Goal: Task Accomplishment & Management: Use online tool/utility

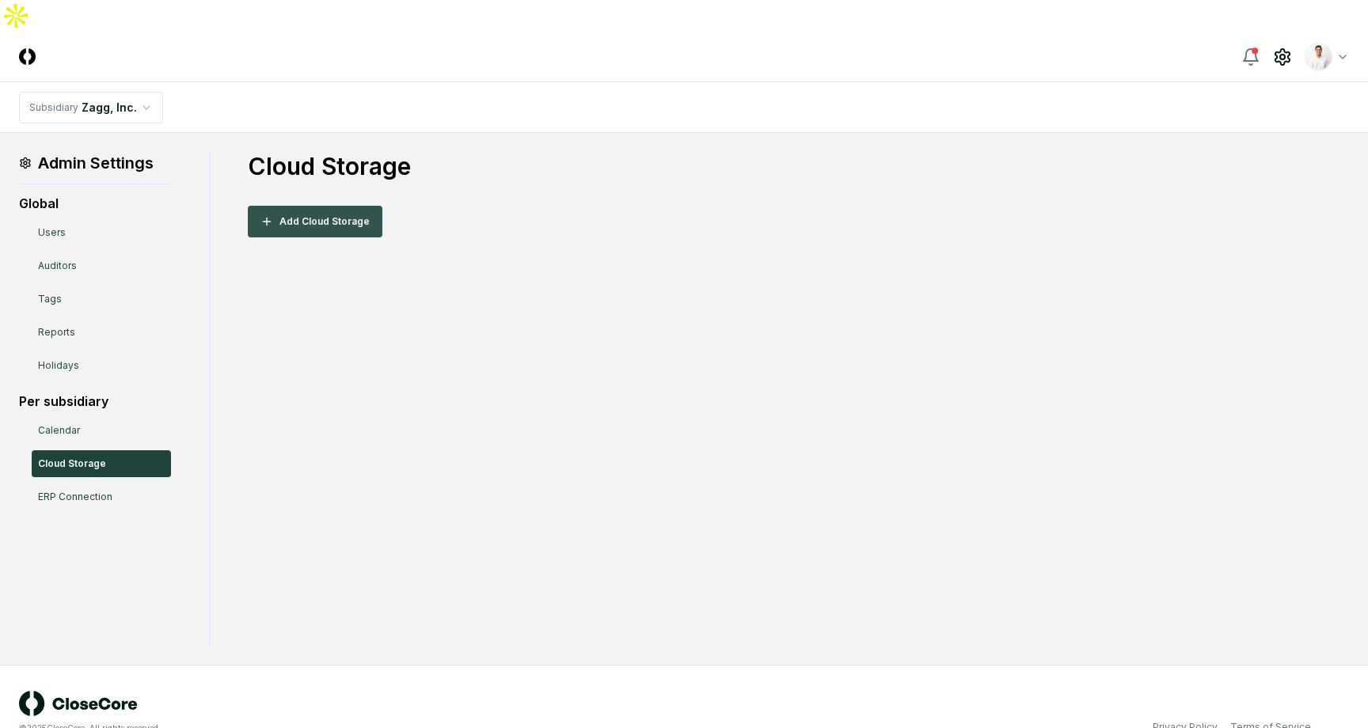
click at [355, 206] on button "Add Cloud Storage" at bounding box center [315, 222] width 135 height 32
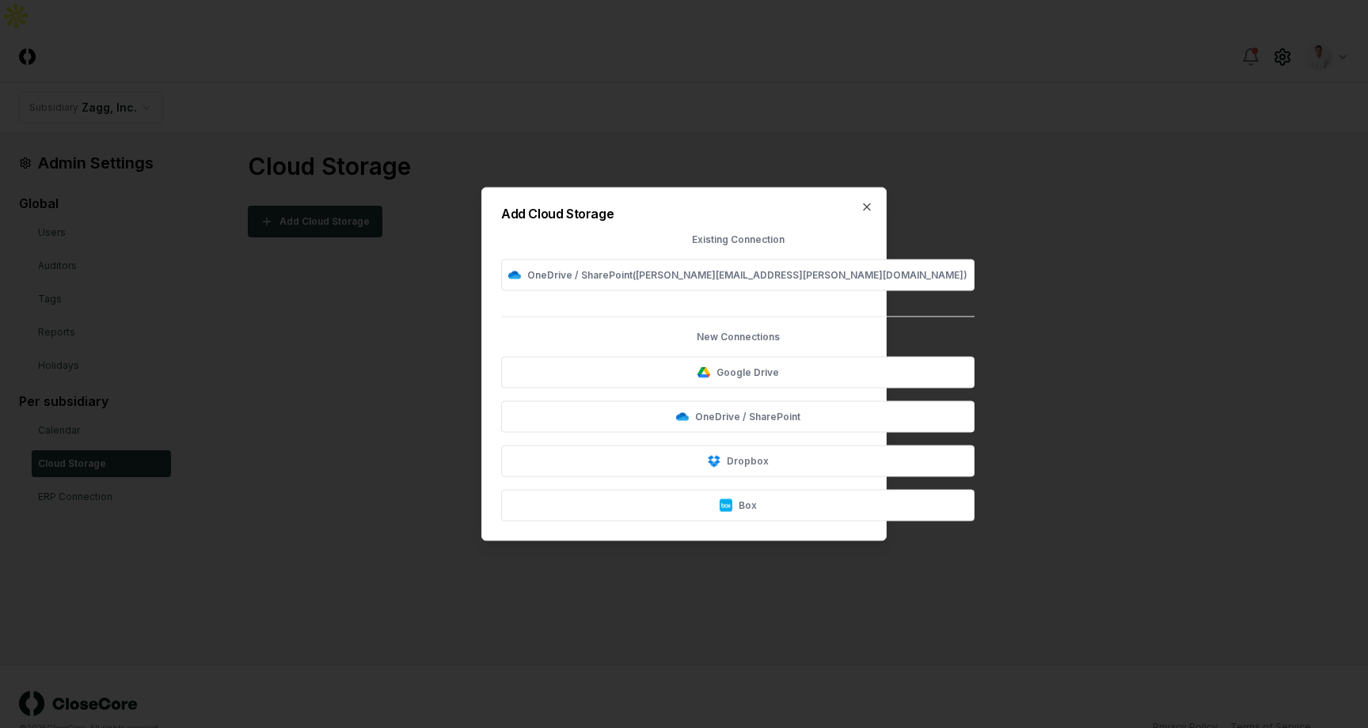
click at [383, 332] on div at bounding box center [684, 364] width 1368 height 728
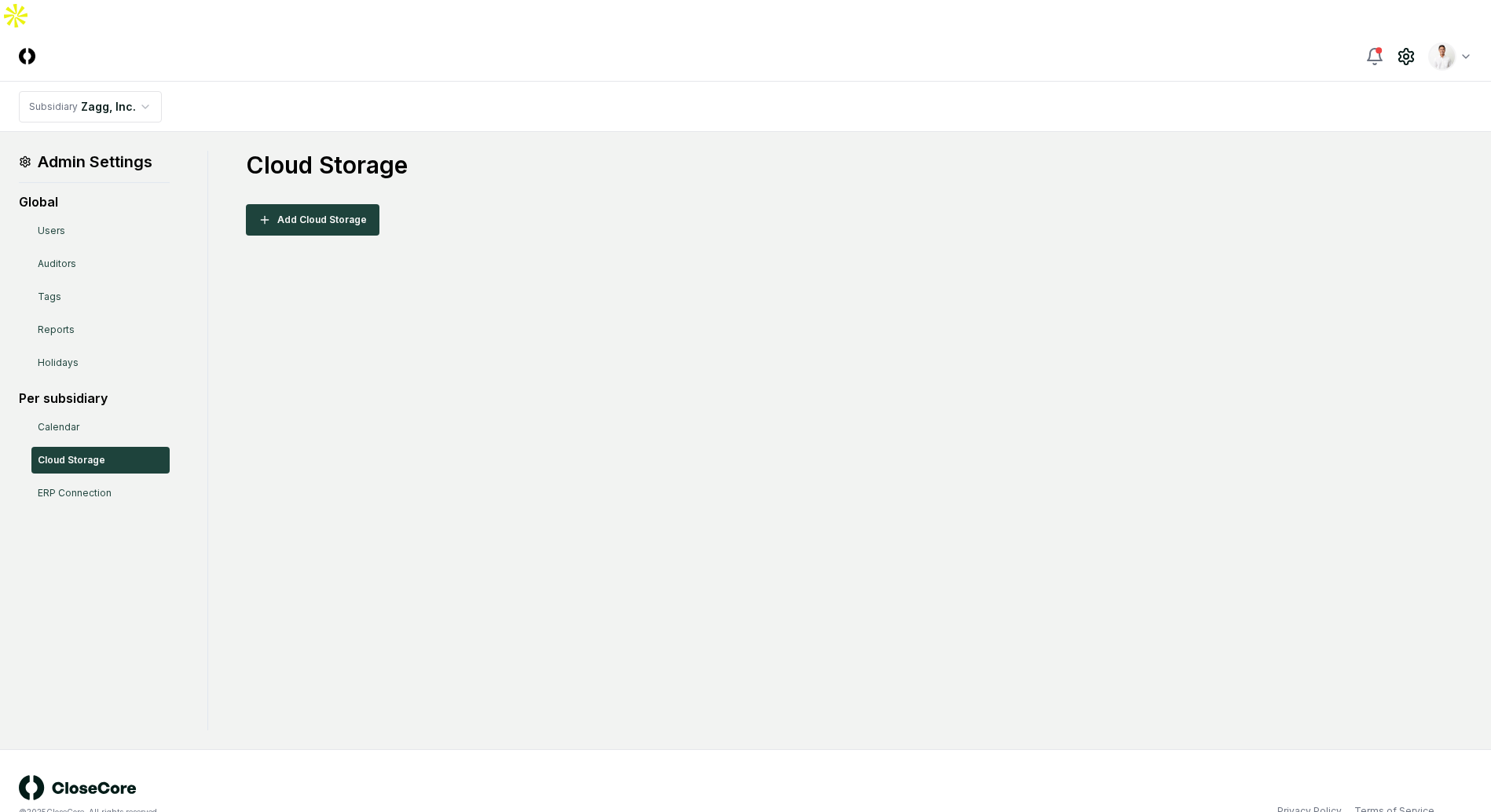
click at [991, 286] on div "Admin Settings Global Users Auditors Tags Reports Holidays Per subsidiary Calen…" at bounding box center [745, 440] width 1453 height 579
click at [296, 204] on button "Add Cloud Storage" at bounding box center [312, 220] width 134 height 32
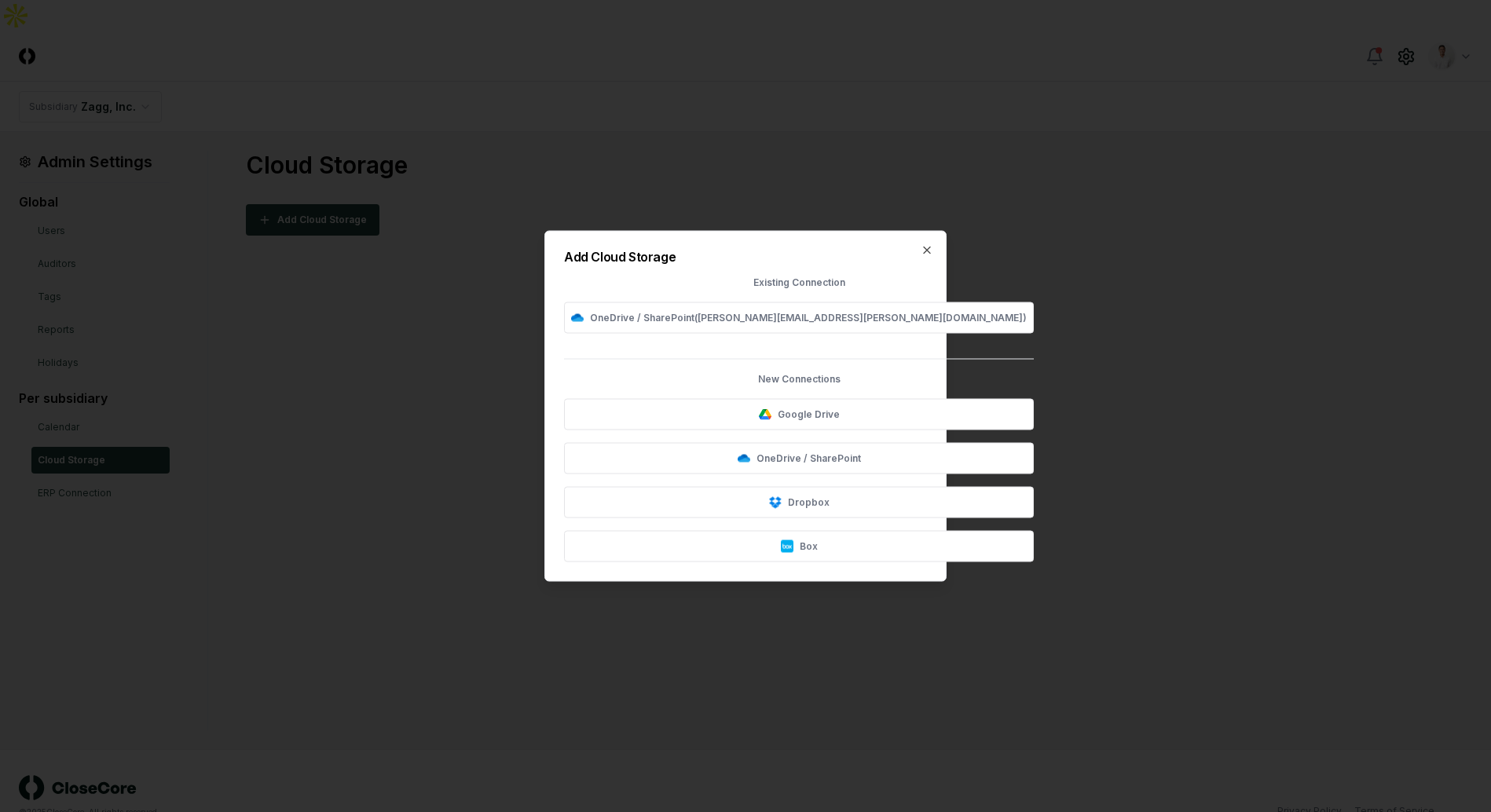
click at [655, 156] on div at bounding box center [745, 406] width 1491 height 812
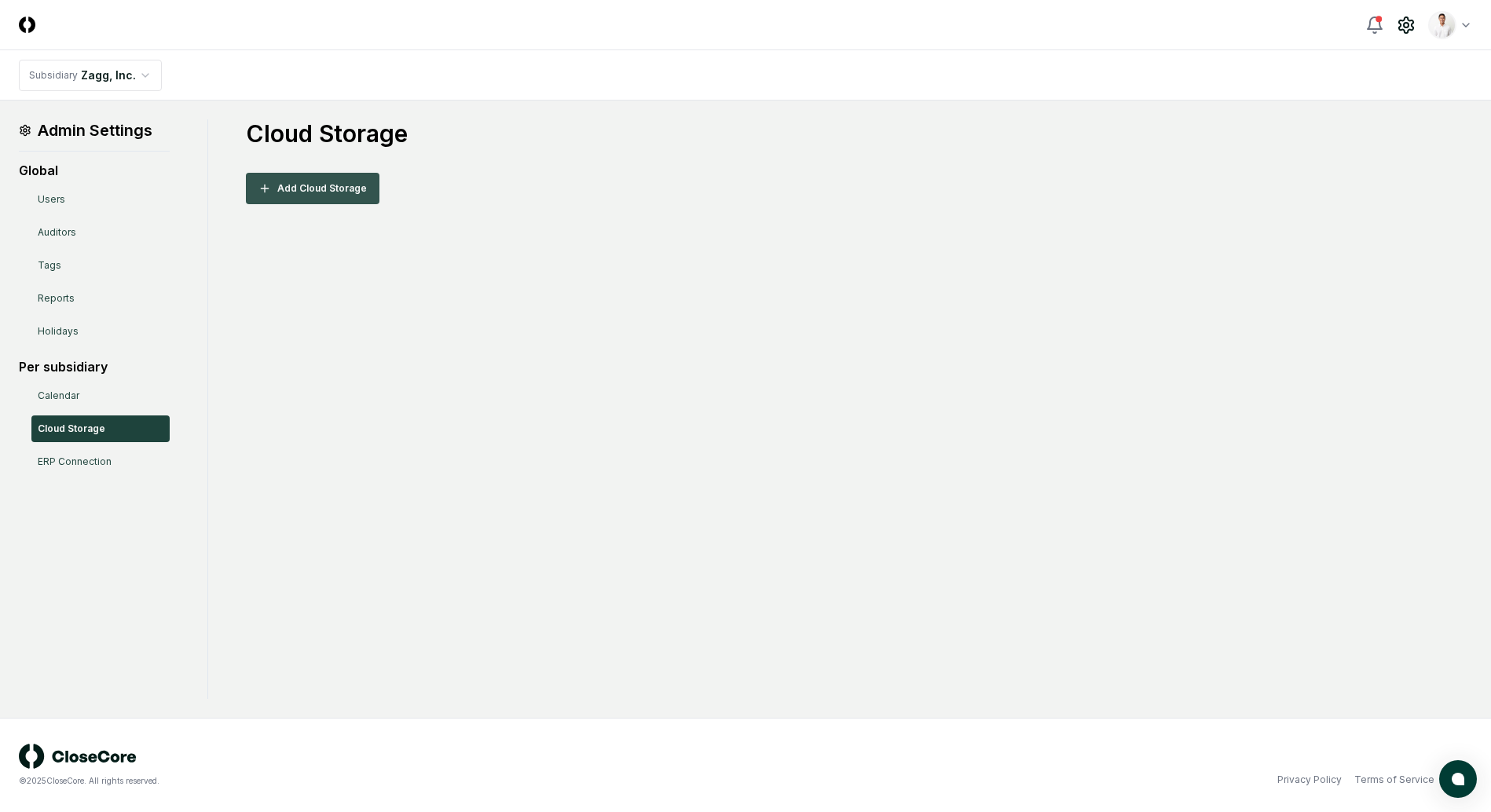
click at [356, 196] on button "Add Cloud Storage" at bounding box center [312, 188] width 134 height 32
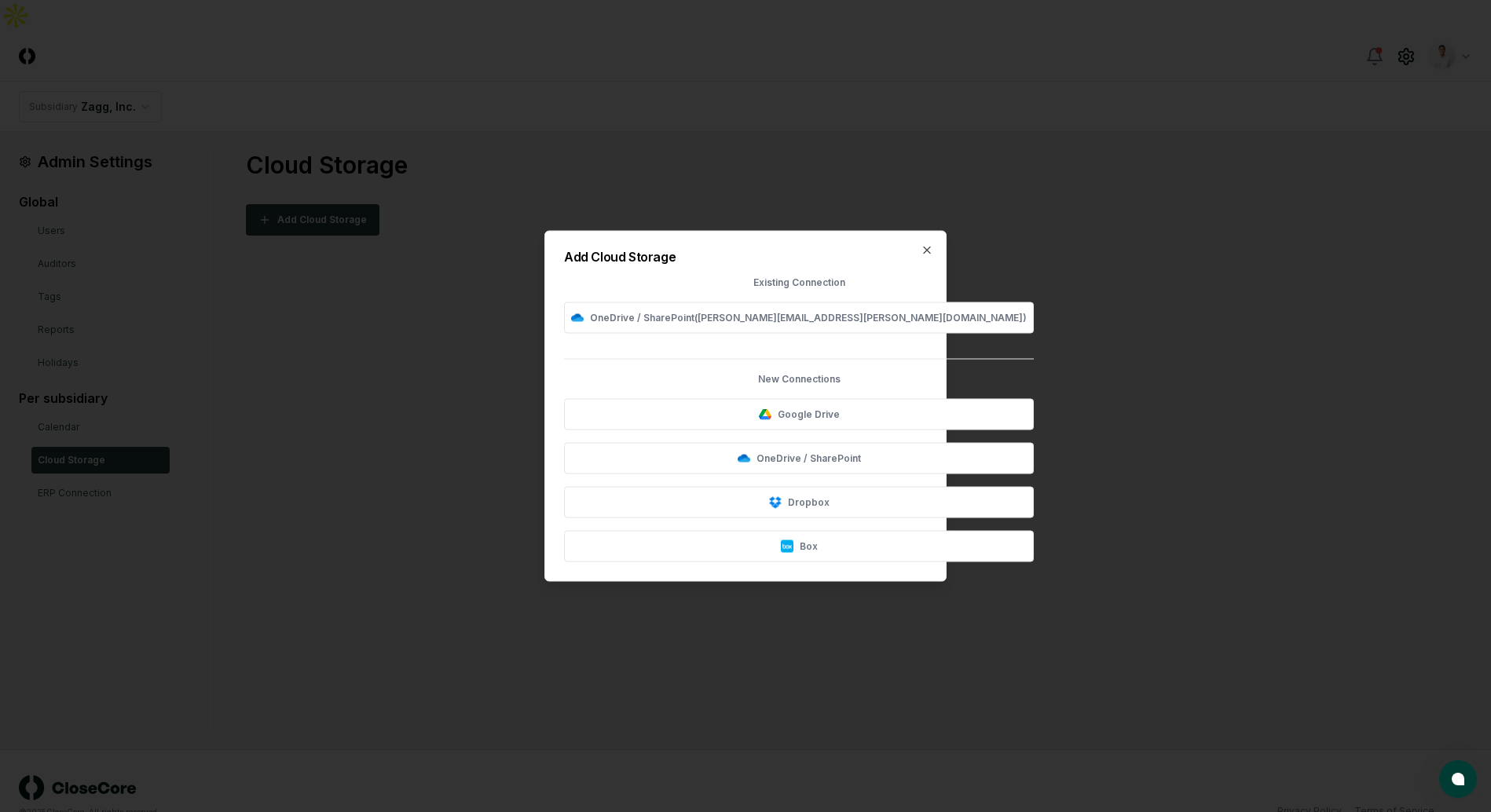
click at [480, 318] on div at bounding box center [745, 406] width 1491 height 812
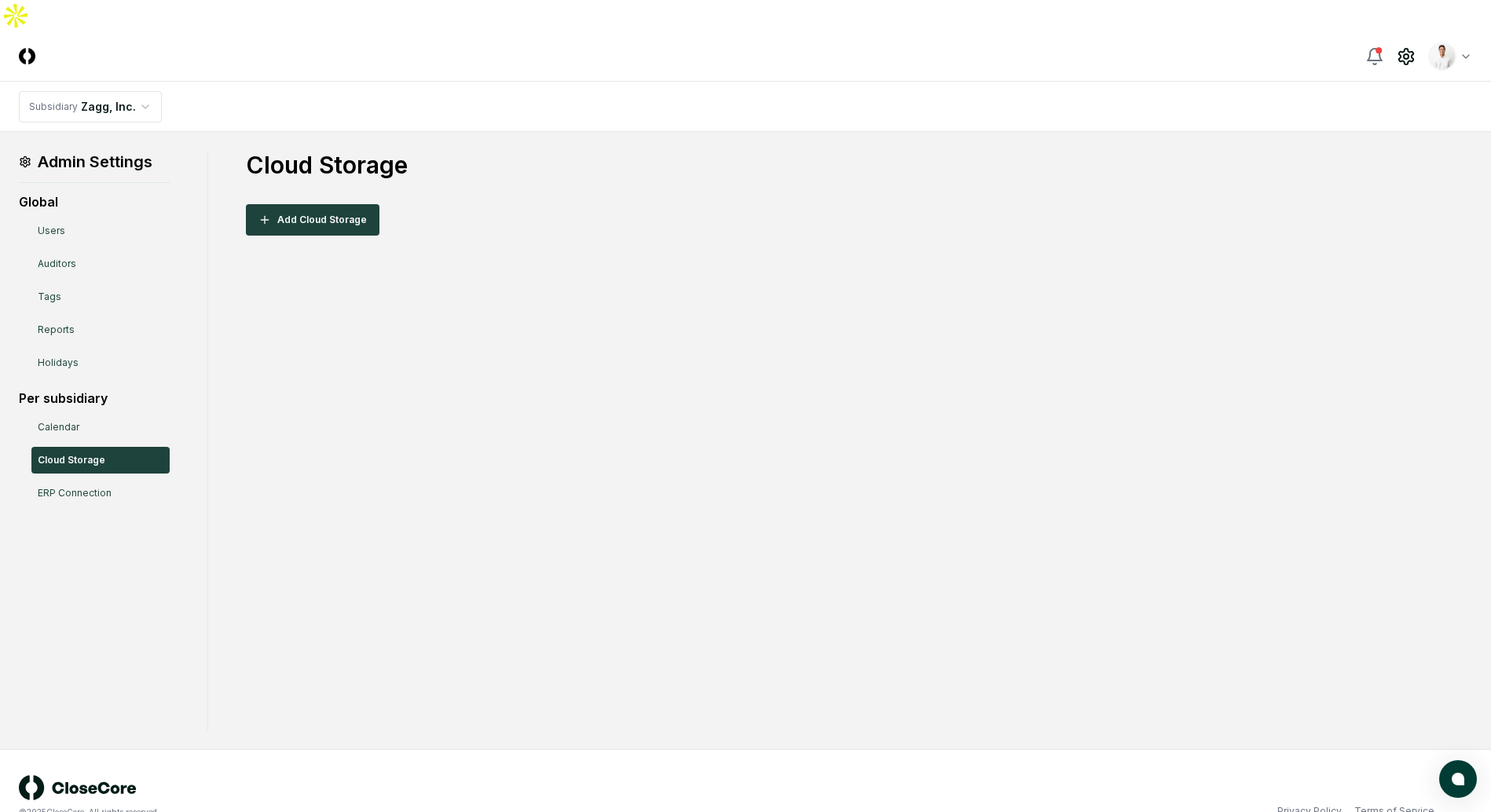
click at [505, 411] on div "Admin Settings Global Users Auditors Tags Reports Holidays Per subsidiary Calen…" at bounding box center [745, 440] width 1453 height 579
click at [1071, 95] on nav "Subsidiary Zagg, Inc." at bounding box center [745, 106] width 1491 height 51
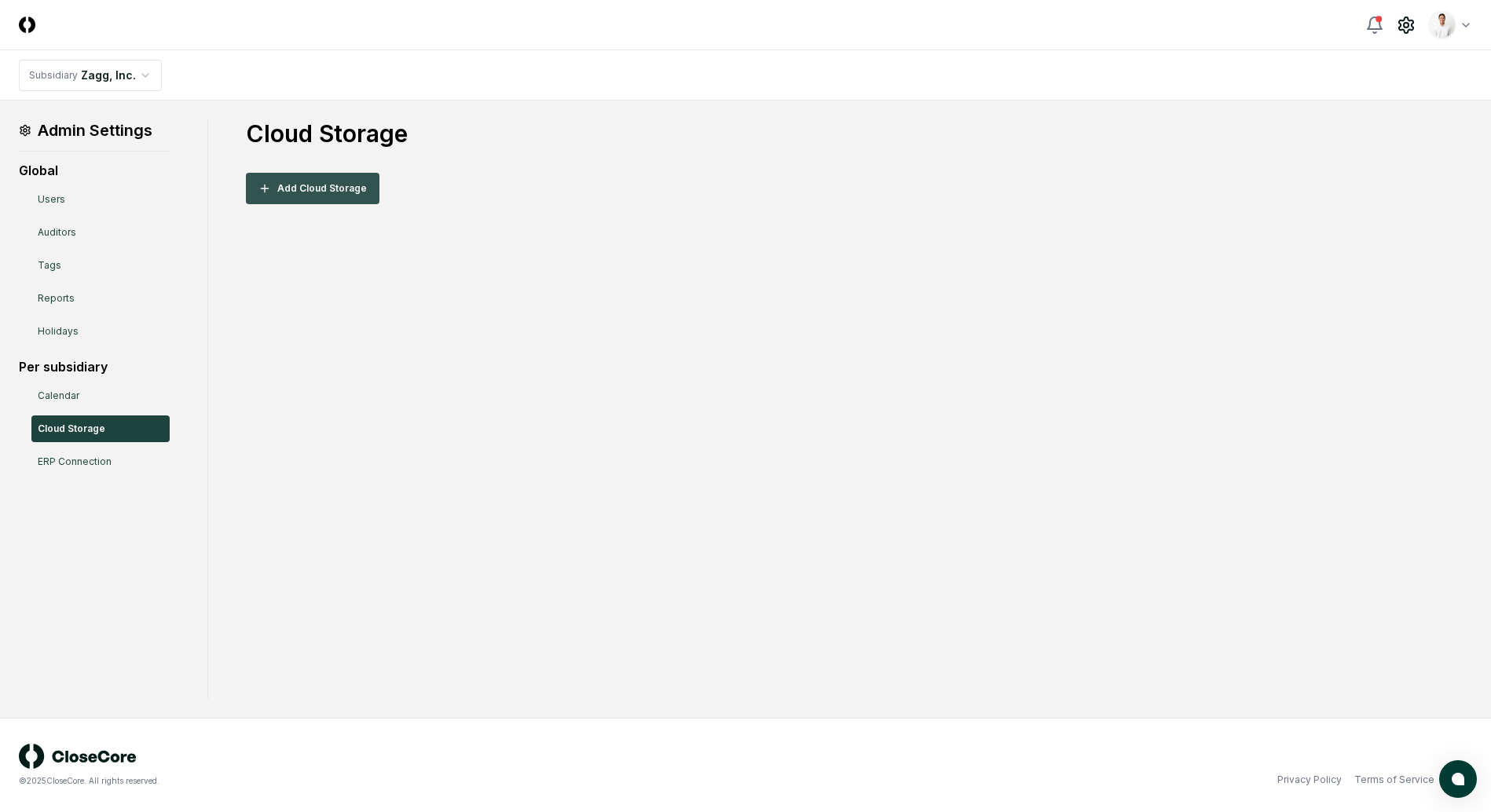
click at [343, 182] on button "Add Cloud Storage" at bounding box center [312, 188] width 134 height 32
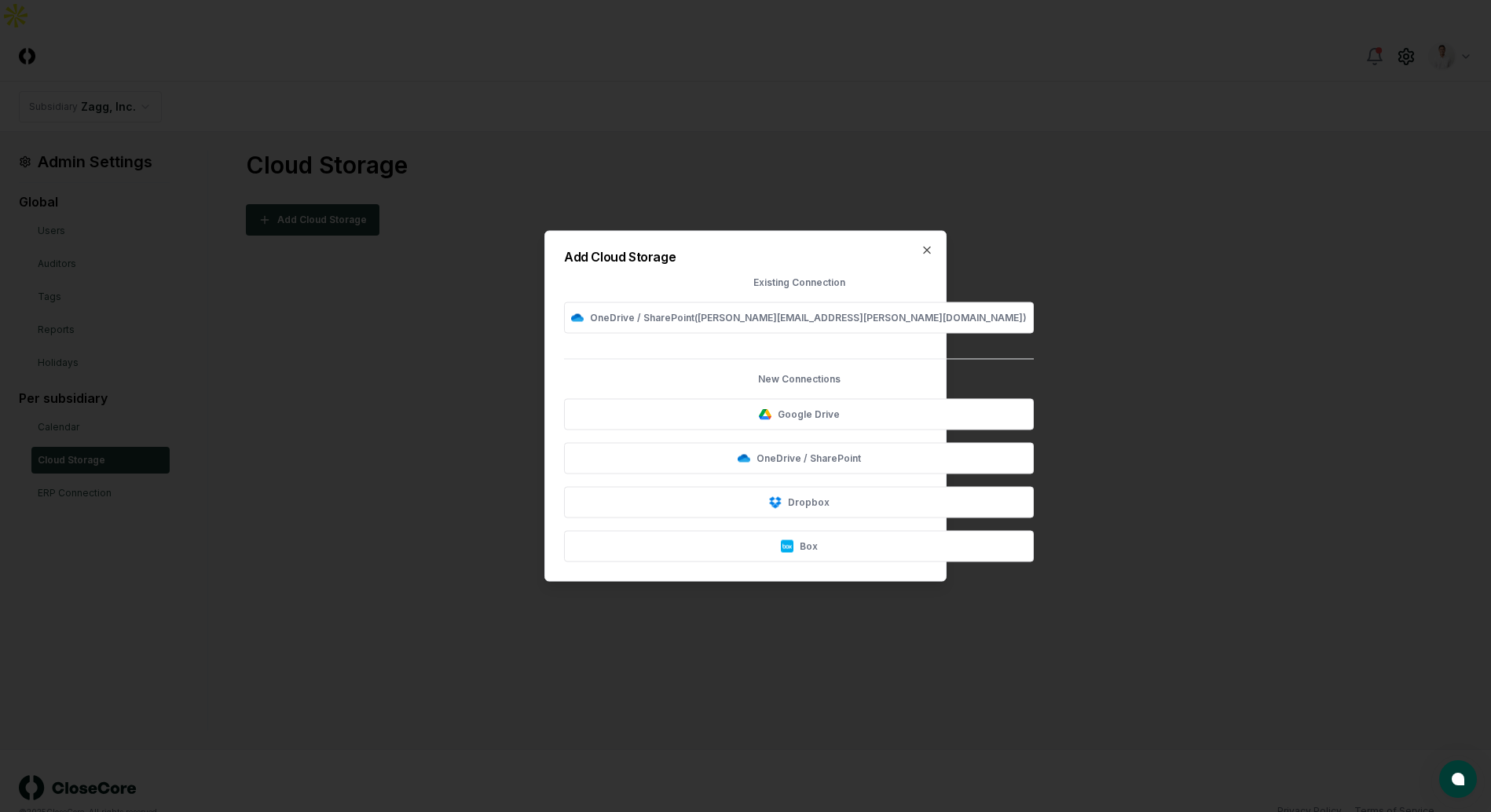
click at [400, 307] on div at bounding box center [745, 406] width 1491 height 812
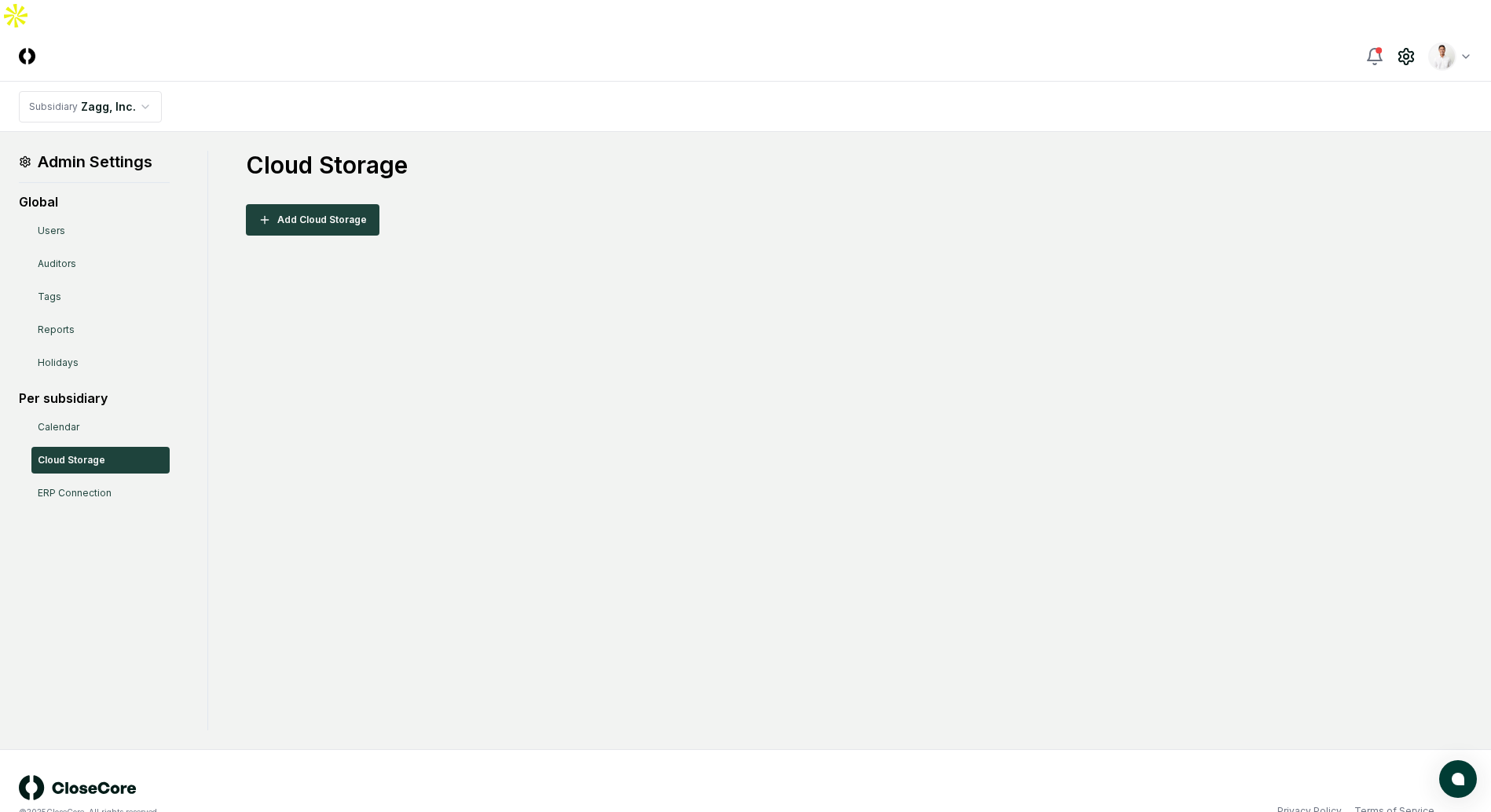
click at [895, 204] on div "Add Cloud Storage" at bounding box center [859, 220] width 1226 height 32
click at [533, 48] on header "CloseCore Toggle navigation menu Toggle user menu" at bounding box center [745, 57] width 1491 height 51
click at [1168, 81] on nav "Subsidiary Zagg, Inc." at bounding box center [745, 106] width 1491 height 51
click at [1226, 38] on header "CloseCore Toggle navigation menu Toggle user menu" at bounding box center [745, 57] width 1491 height 51
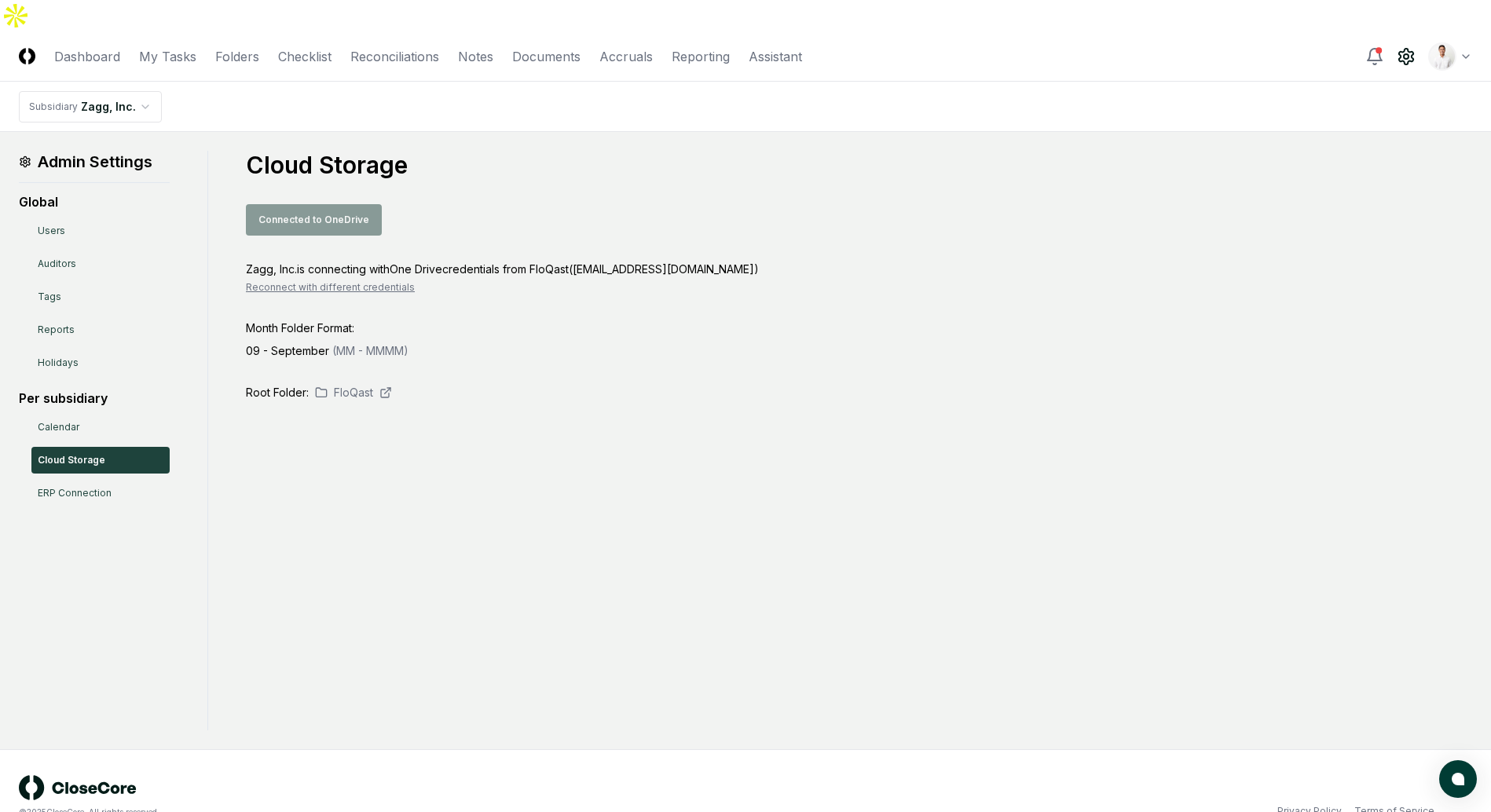
click at [602, 204] on div "Connected to OneDrive" at bounding box center [859, 220] width 1226 height 32
click at [583, 261] on div "Zagg, Inc. is connecting with One Drive credentials from FloQast ( FloQast@zagg…" at bounding box center [859, 269] width 1226 height 17
click at [589, 223] on div "Cloud Storage Connected to OneDrive Zagg, Inc. is connecting with One Drive cre…" at bounding box center [859, 276] width 1226 height 250
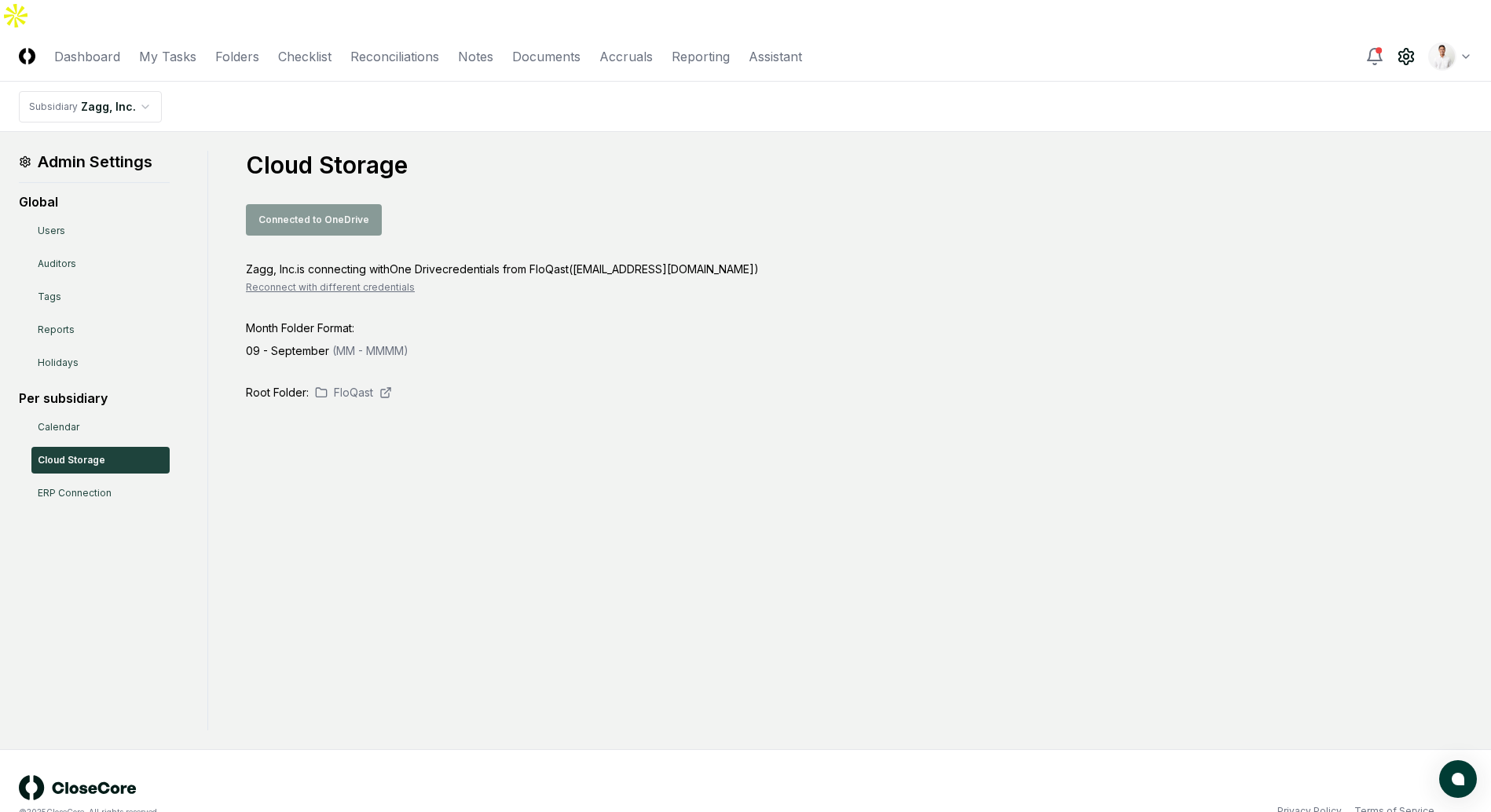
click at [557, 384] on div "Root Folder: FloQast" at bounding box center [859, 392] width 1226 height 17
click at [257, 48] on nav "CloseCore Dashboard My Tasks Folders Checklist Reconciliations Notes Documents …" at bounding box center [410, 57] width 783 height 19
click at [253, 48] on link "Folders" at bounding box center [237, 57] width 44 height 19
click at [1153, 132] on main "Admin Settings Global Users Auditors Tags Reports Holidays Per subsidiary Calen…" at bounding box center [745, 440] width 1491 height 617
click at [916, 155] on div "Cloud Storage Connected to OneDrive Zagg, Inc. is connecting with One Drive cre…" at bounding box center [859, 276] width 1226 height 250
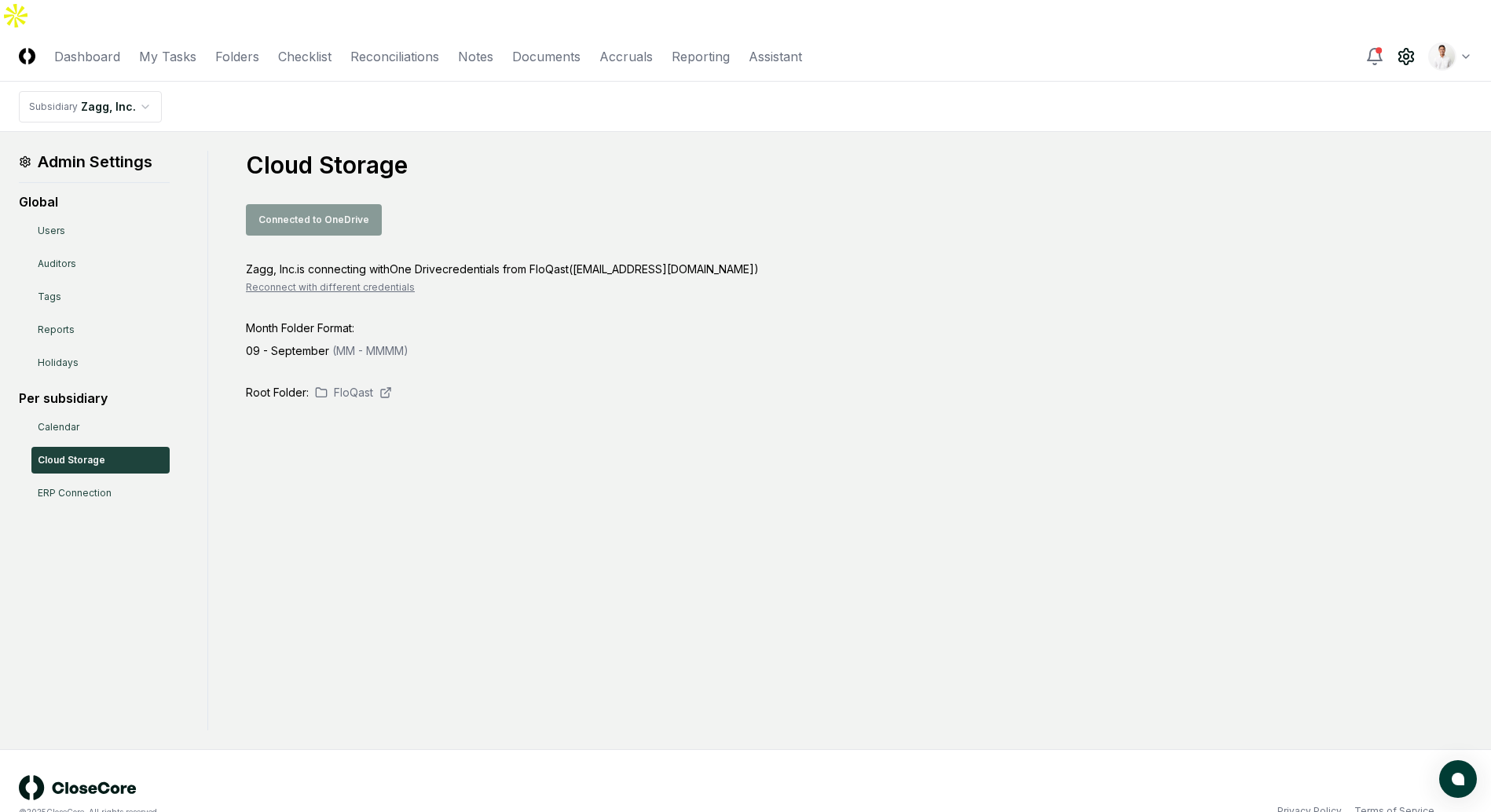
click at [990, 151] on h1 "Cloud Storage" at bounding box center [859, 165] width 1226 height 29
click at [1113, 40] on header "CloseCore Dashboard My Tasks Folders Checklist Reconciliations Notes Documents …" at bounding box center [745, 57] width 1491 height 51
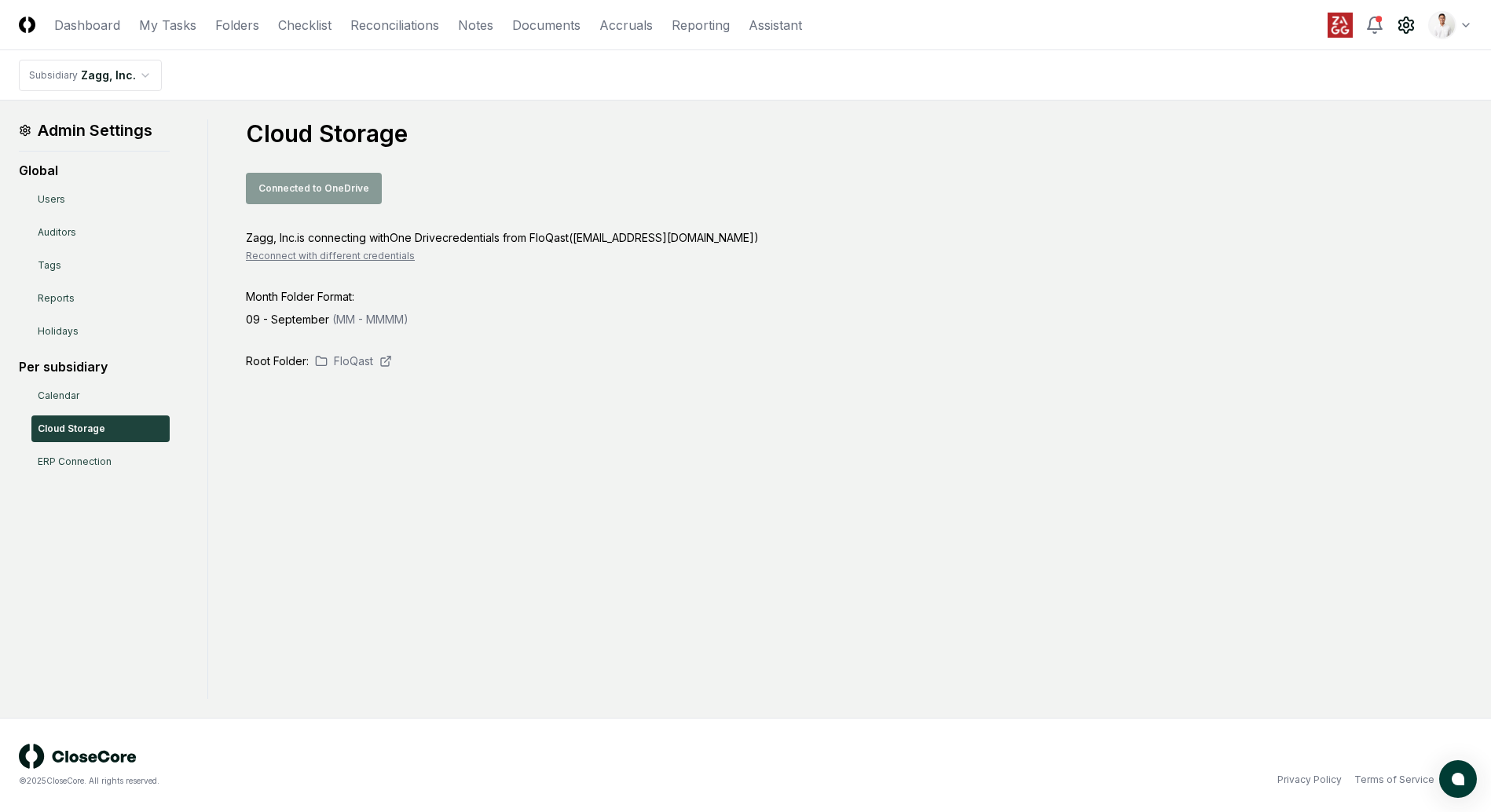
click at [1065, 145] on h1 "Cloud Storage" at bounding box center [859, 133] width 1226 height 29
